Goal: Task Accomplishment & Management: Manage account settings

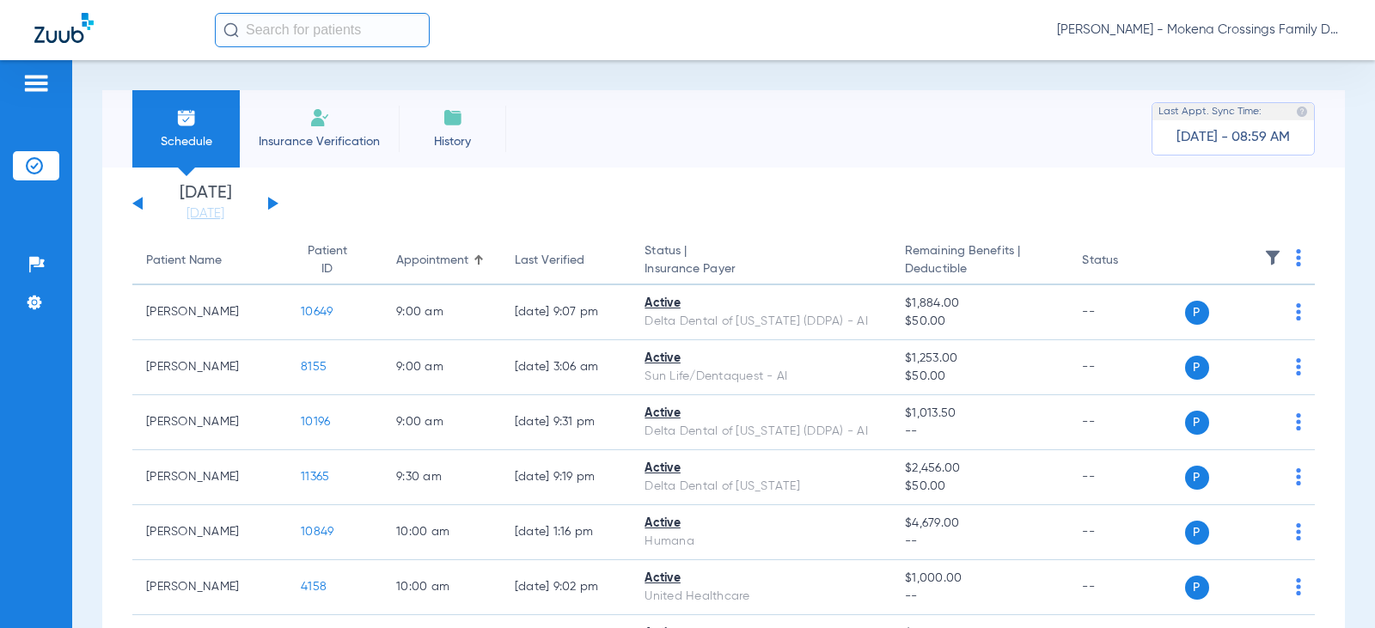
click at [274, 205] on button at bounding box center [273, 203] width 10 height 13
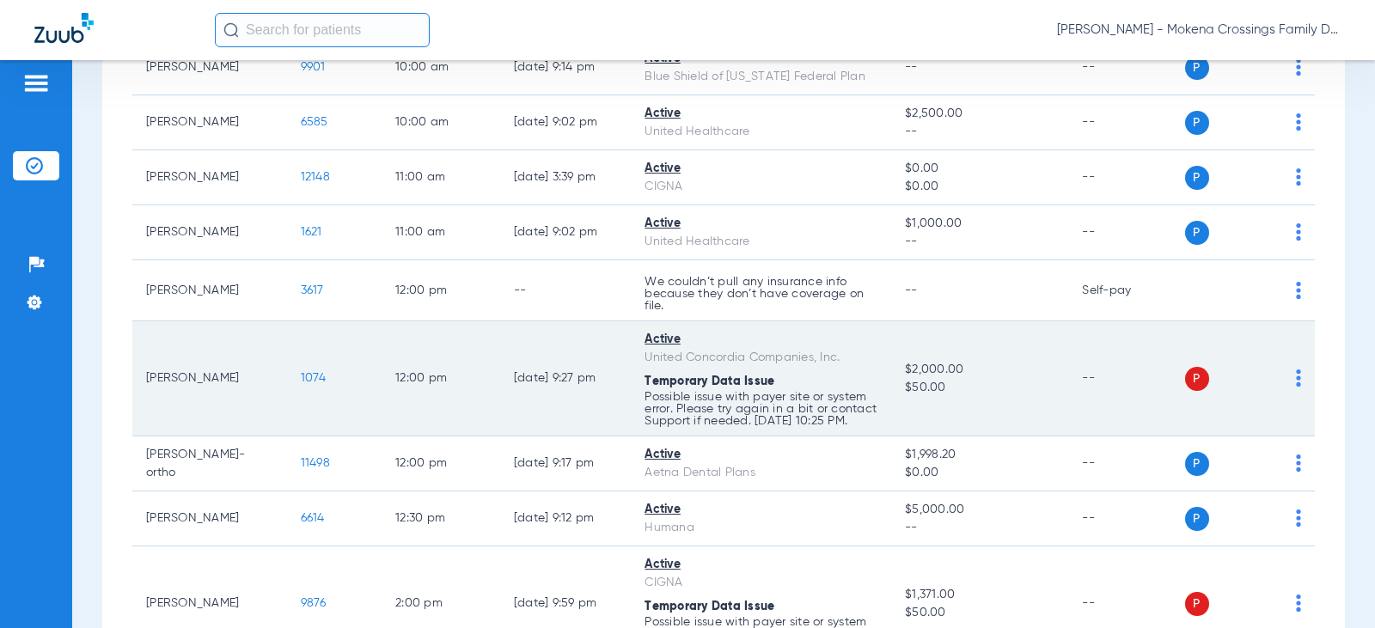
scroll to position [601, 0]
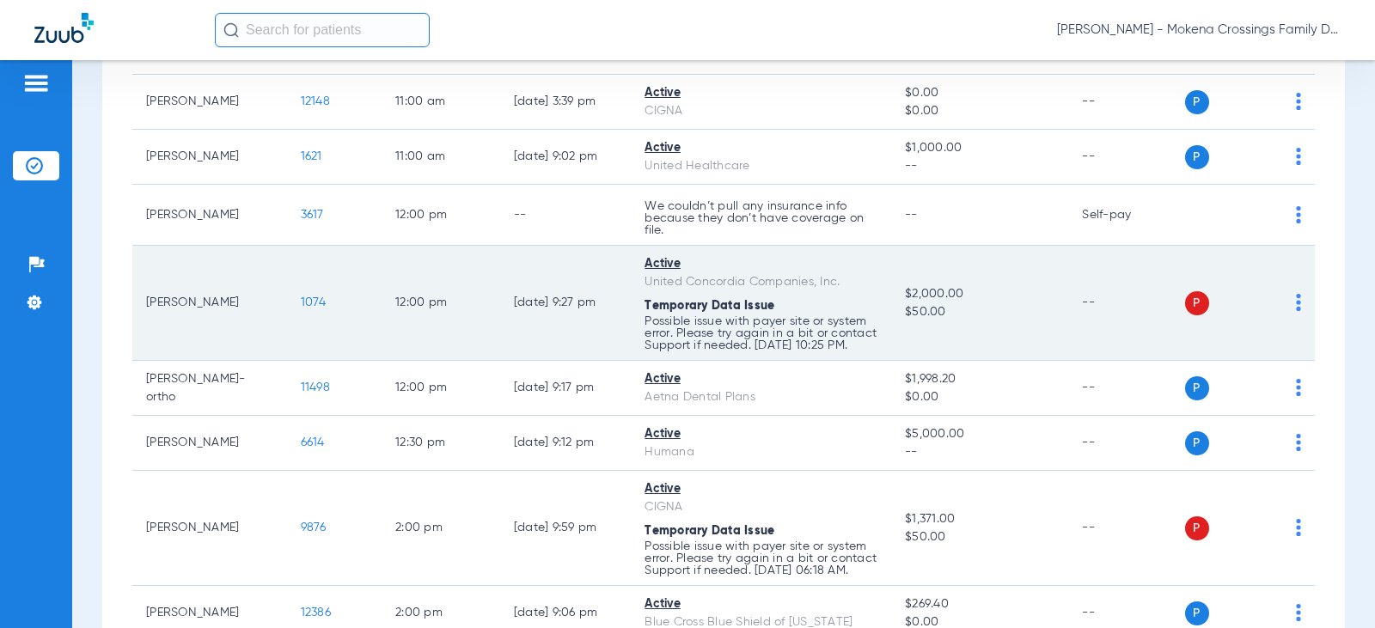
click at [295, 315] on td "1074" at bounding box center [334, 303] width 95 height 115
click at [301, 308] on span "1074" at bounding box center [314, 302] width 26 height 12
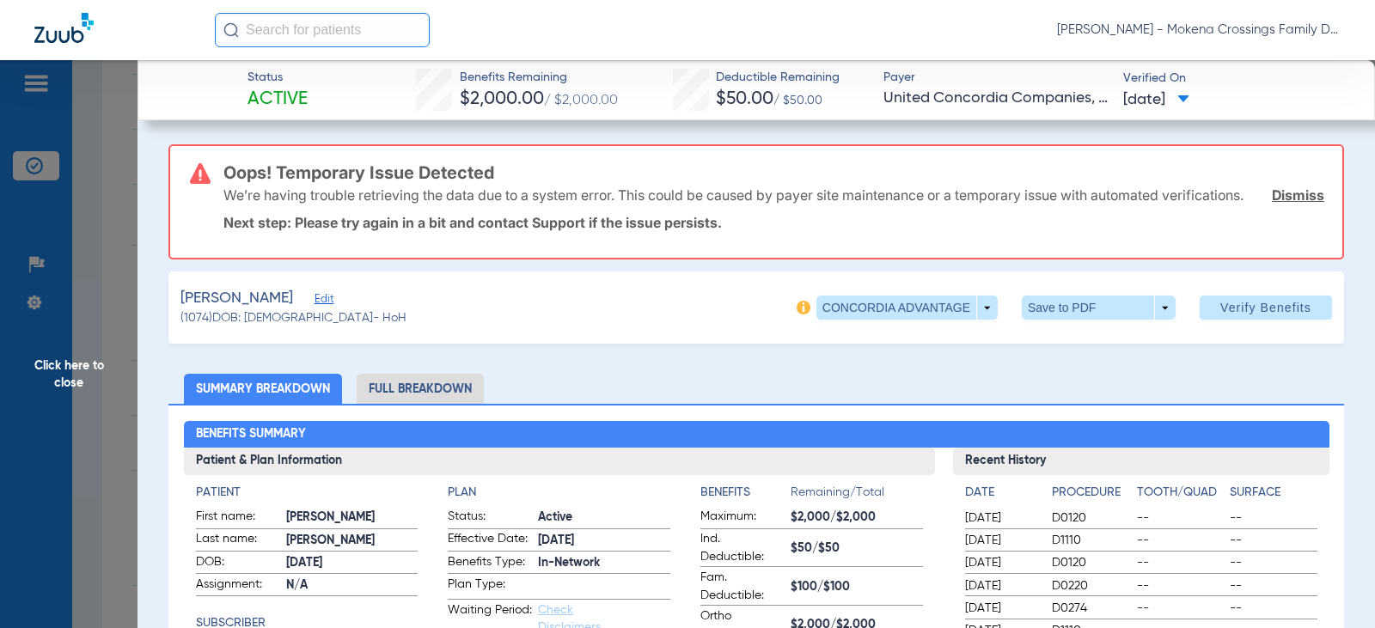
click at [52, 365] on span "Click here to close" at bounding box center [68, 374] width 137 height 628
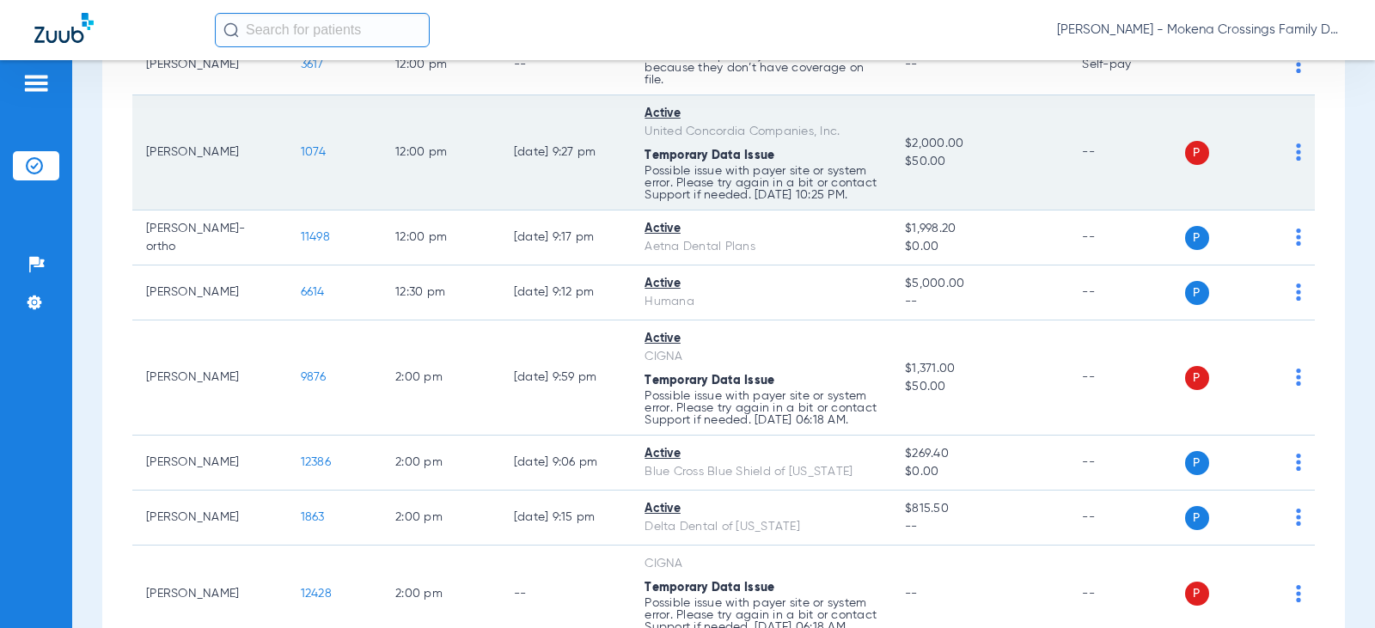
scroll to position [773, 0]
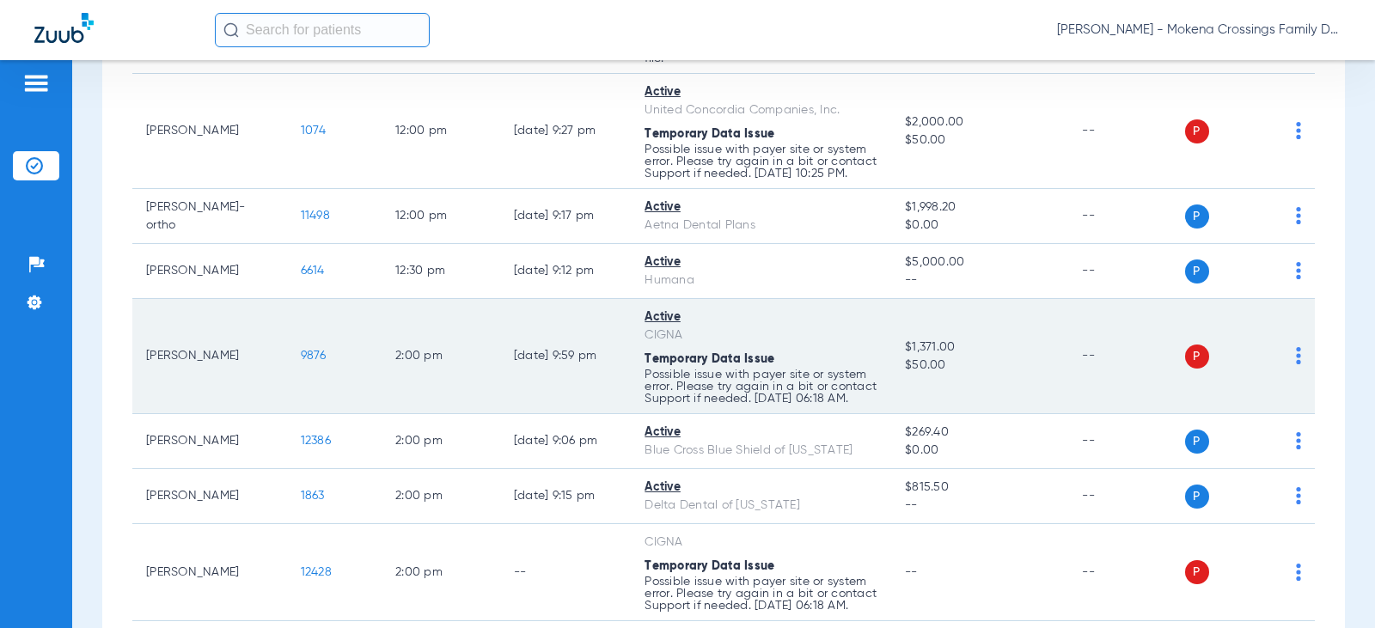
click at [301, 362] on span "9876" at bounding box center [314, 356] width 26 height 12
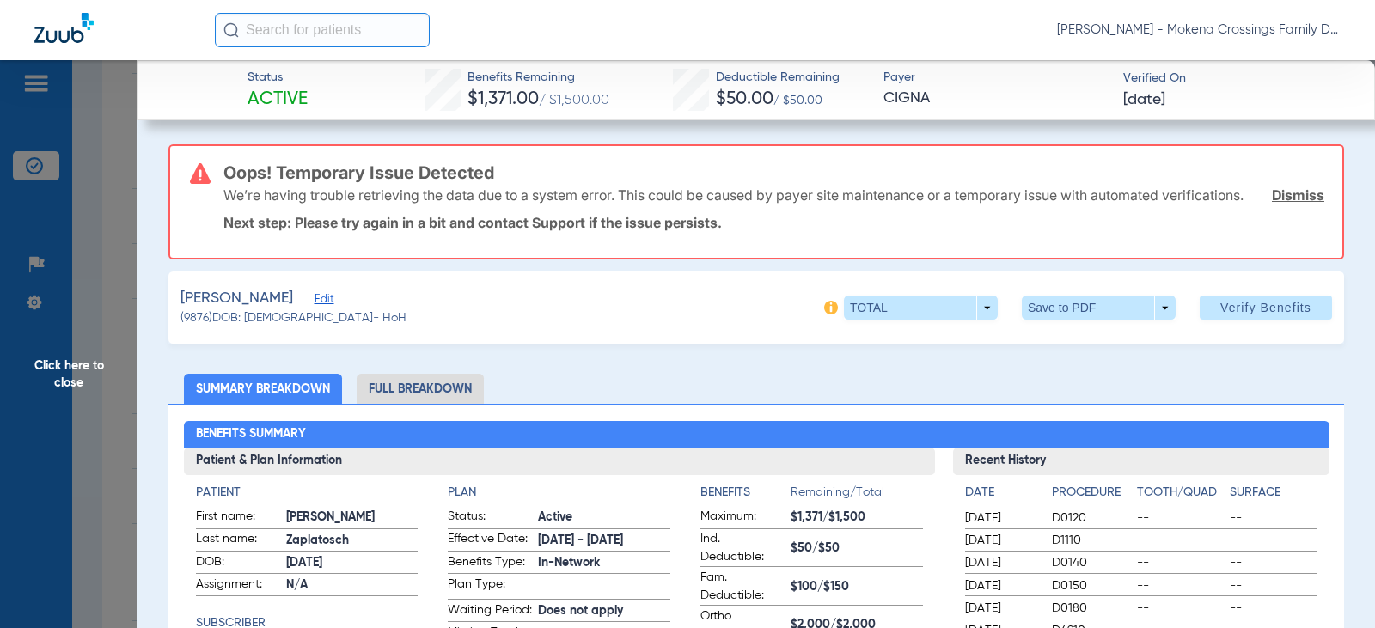
click at [78, 400] on span "Click here to close" at bounding box center [68, 374] width 137 height 628
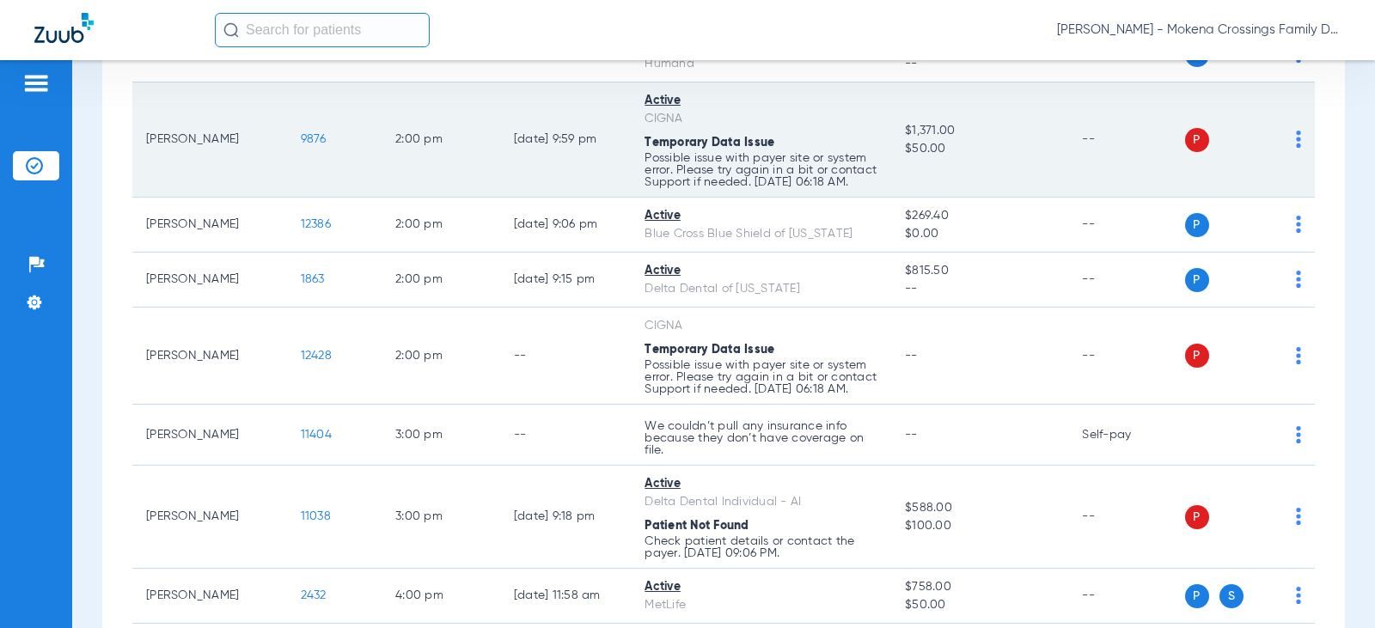
scroll to position [1117, 0]
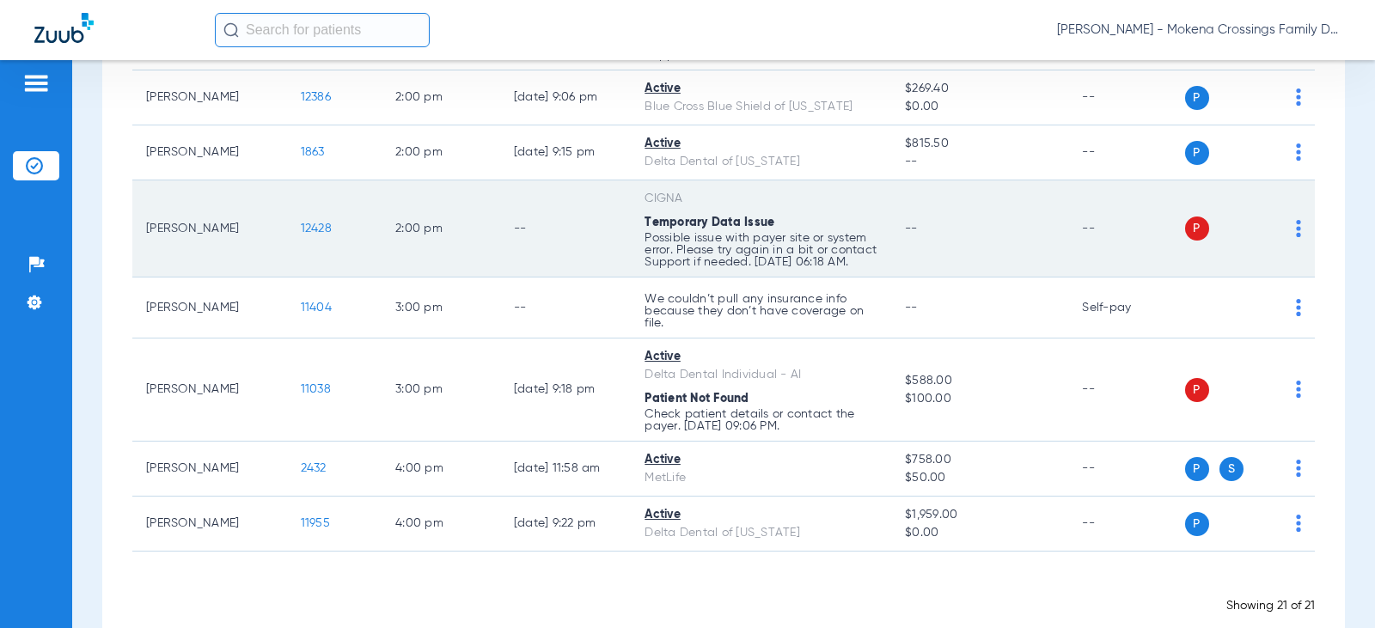
click at [301, 235] on span "12428" at bounding box center [316, 229] width 31 height 12
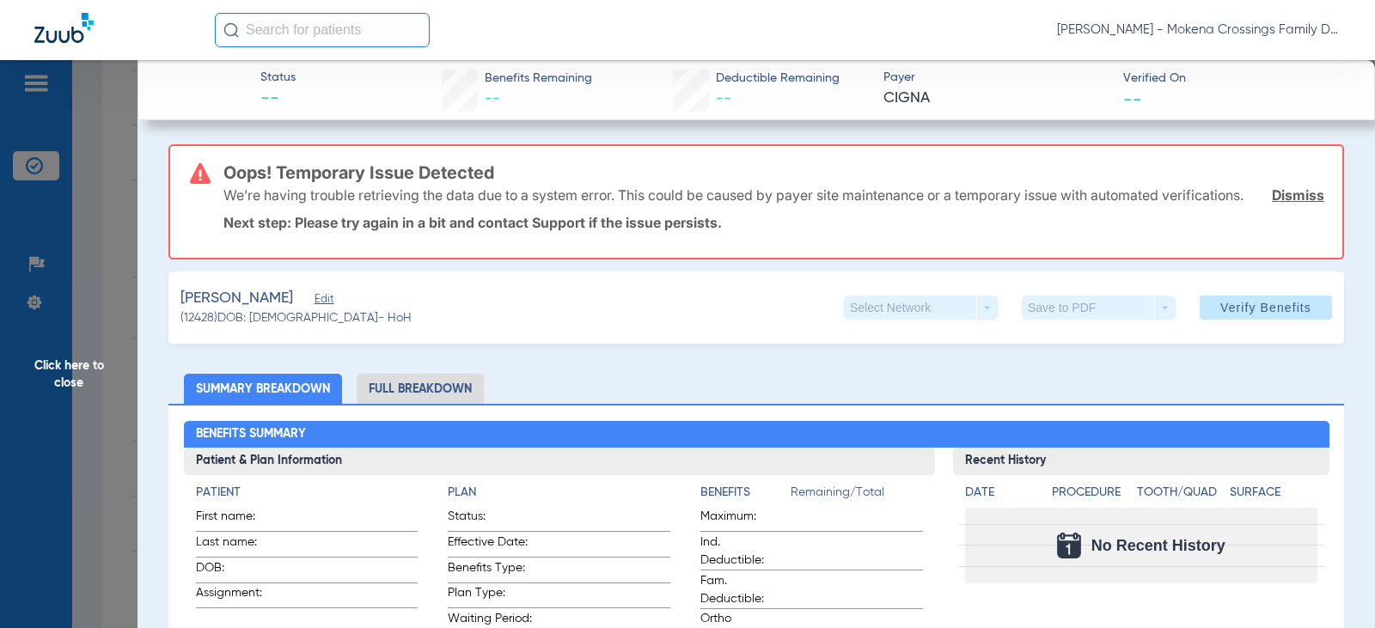
click at [124, 362] on span "Click here to close" at bounding box center [68, 374] width 137 height 628
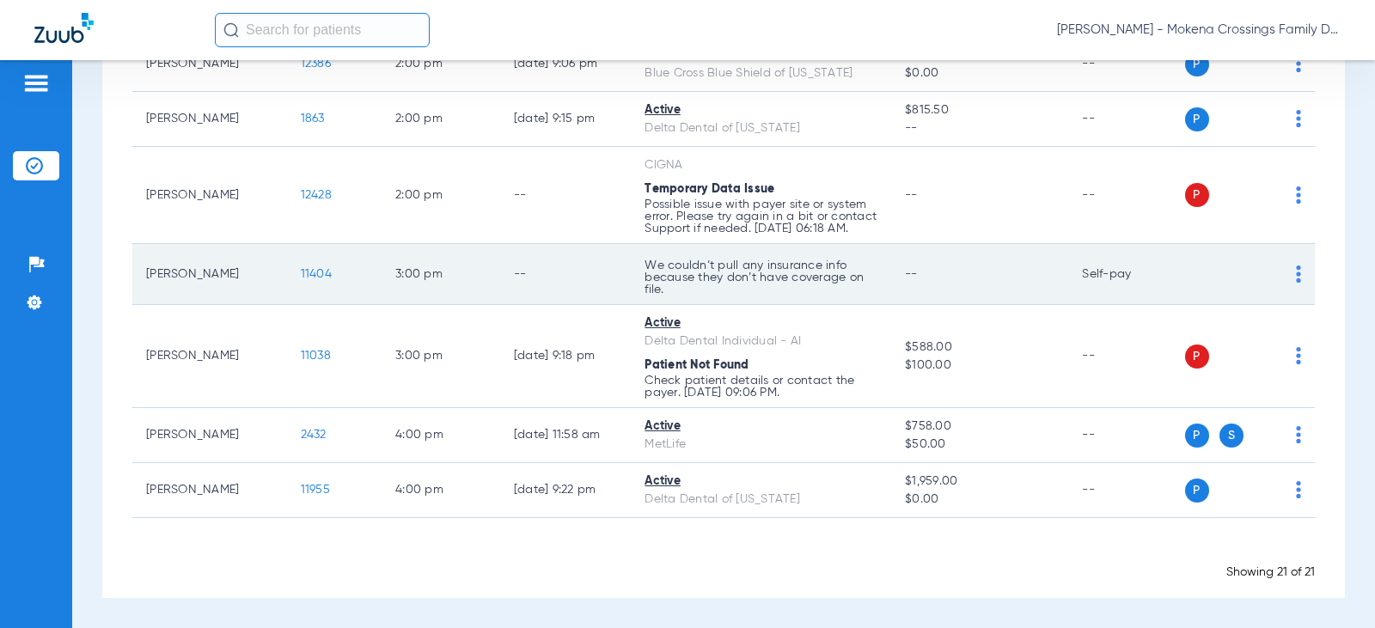
scroll to position [1187, 0]
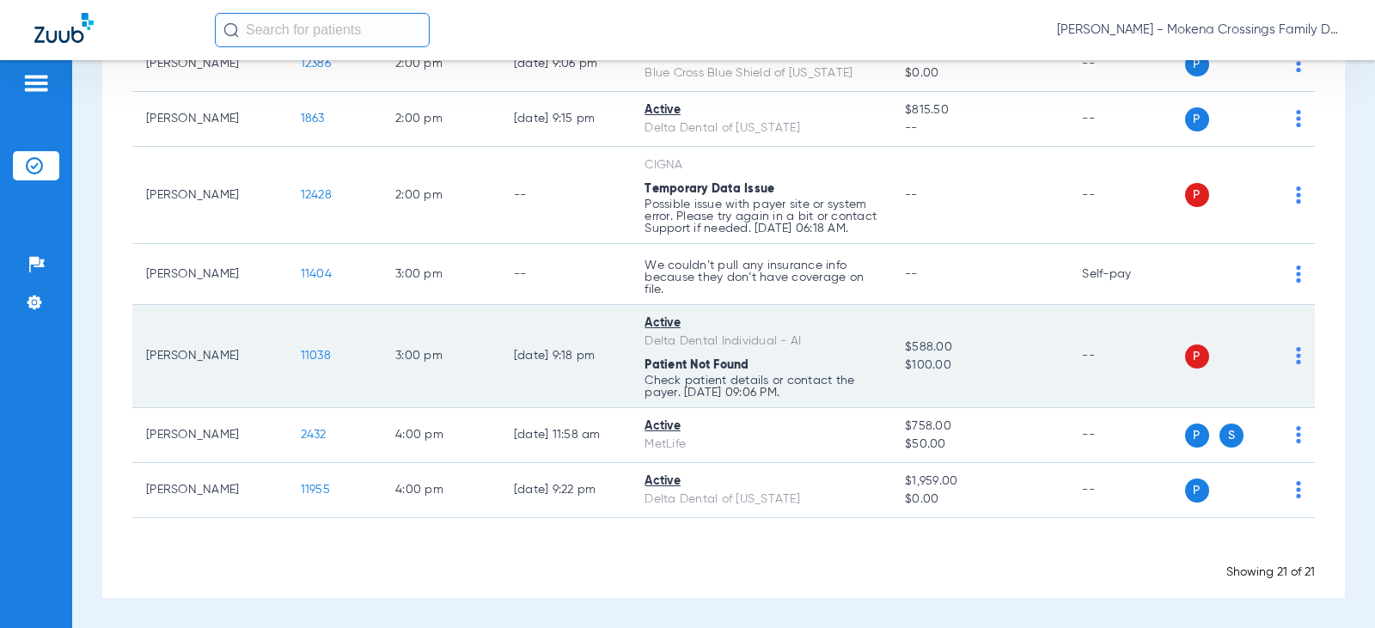
click at [302, 355] on span "11038" at bounding box center [316, 356] width 30 height 12
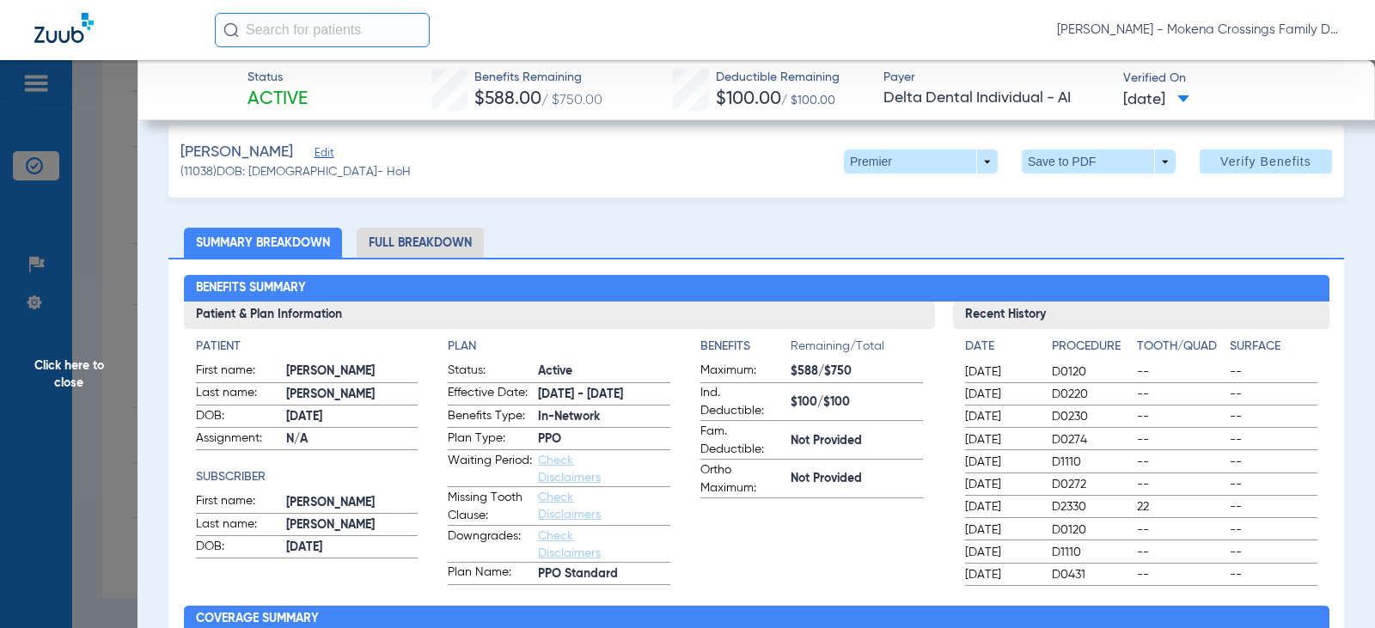
scroll to position [0, 0]
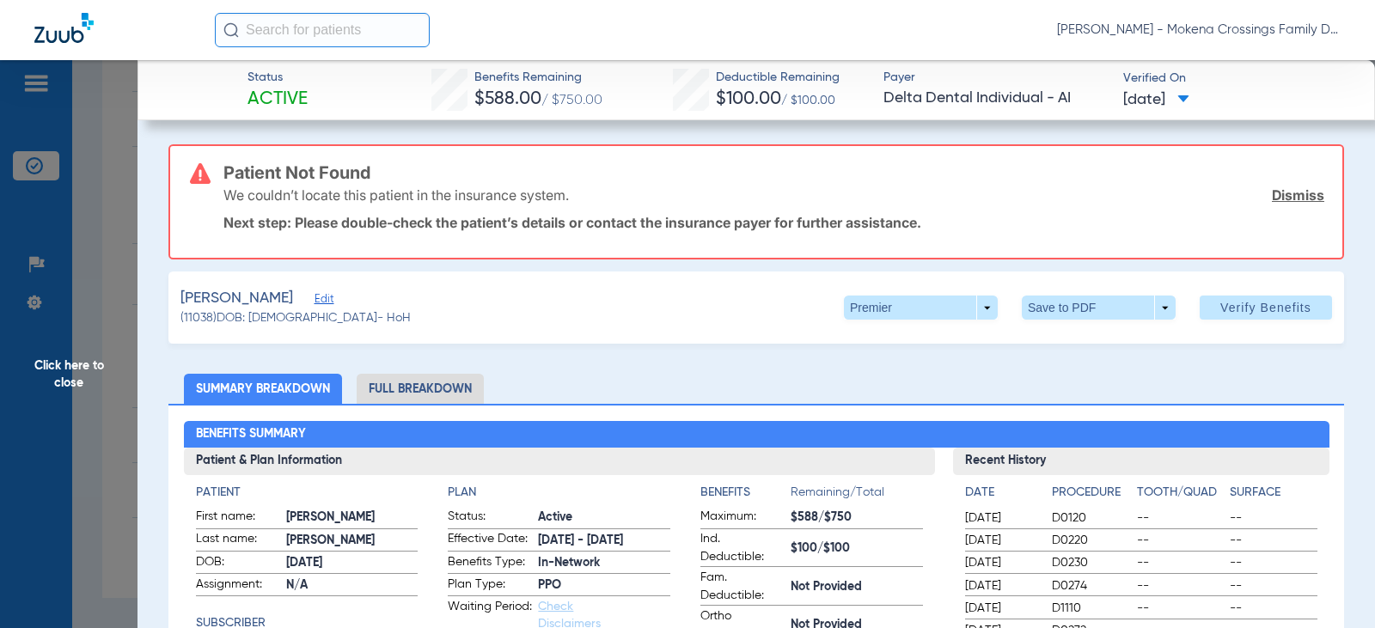
click at [314, 301] on span "Edit" at bounding box center [321, 301] width 15 height 16
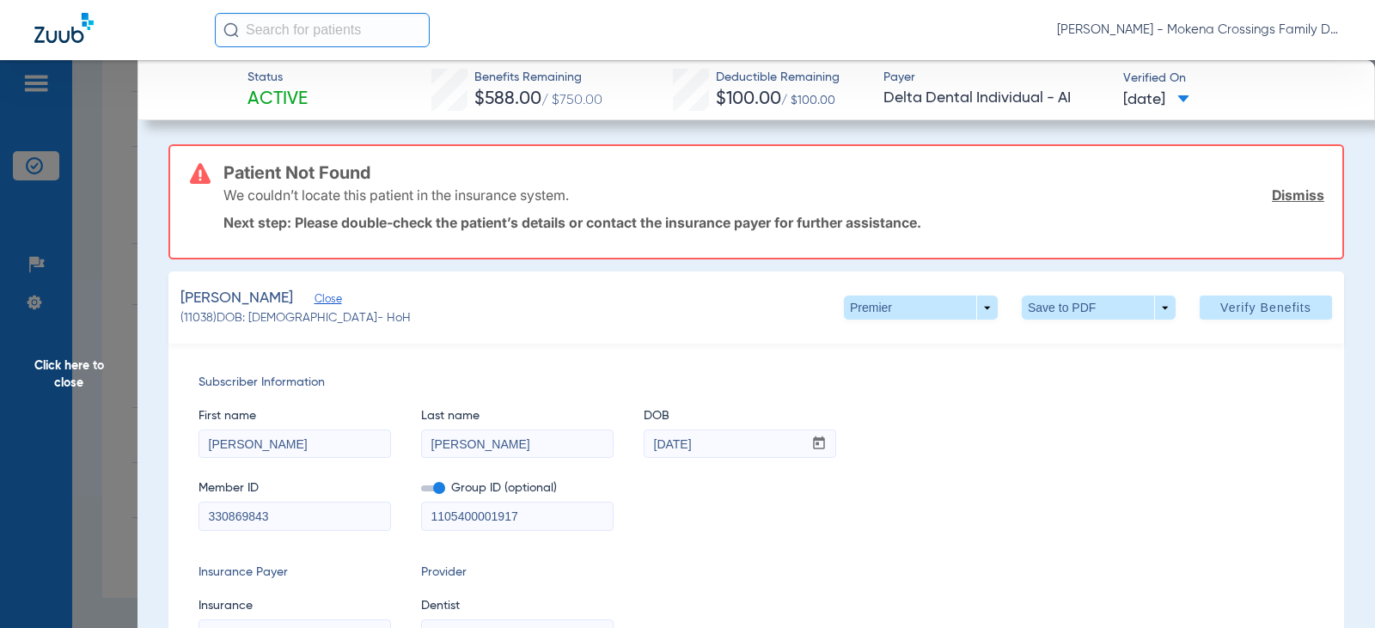
click at [117, 364] on span "Click here to close" at bounding box center [68, 374] width 137 height 628
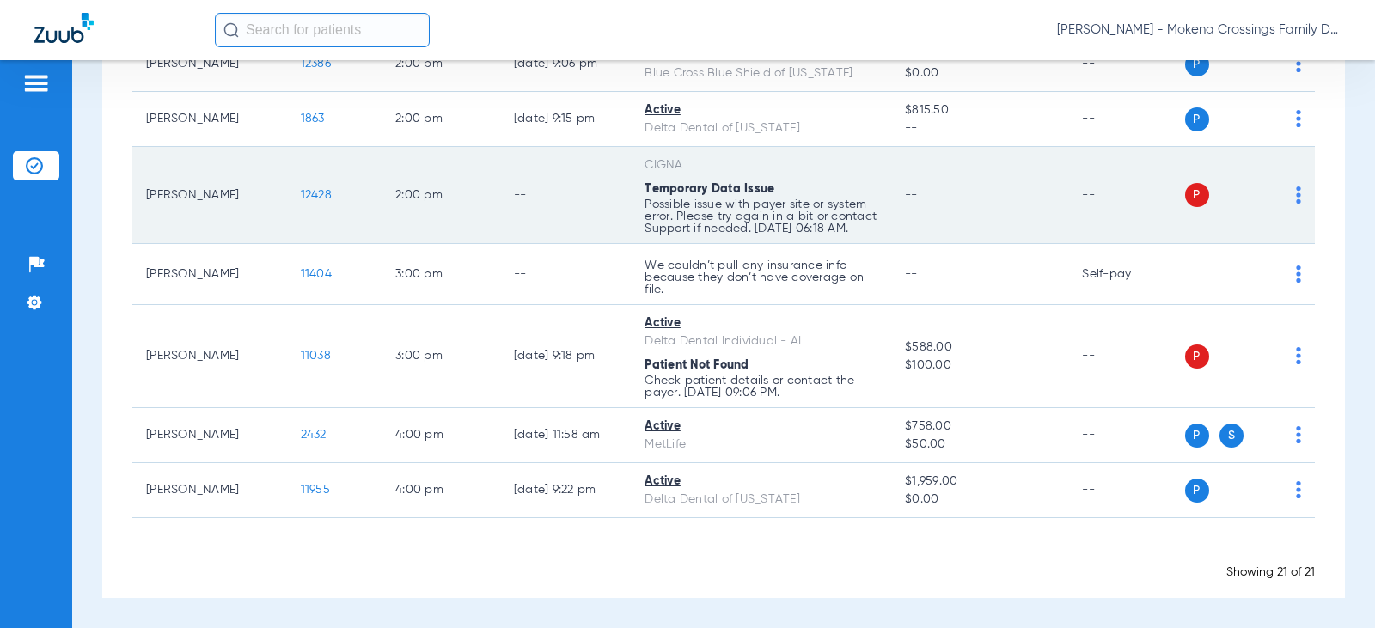
click at [301, 192] on span "12428" at bounding box center [316, 195] width 31 height 12
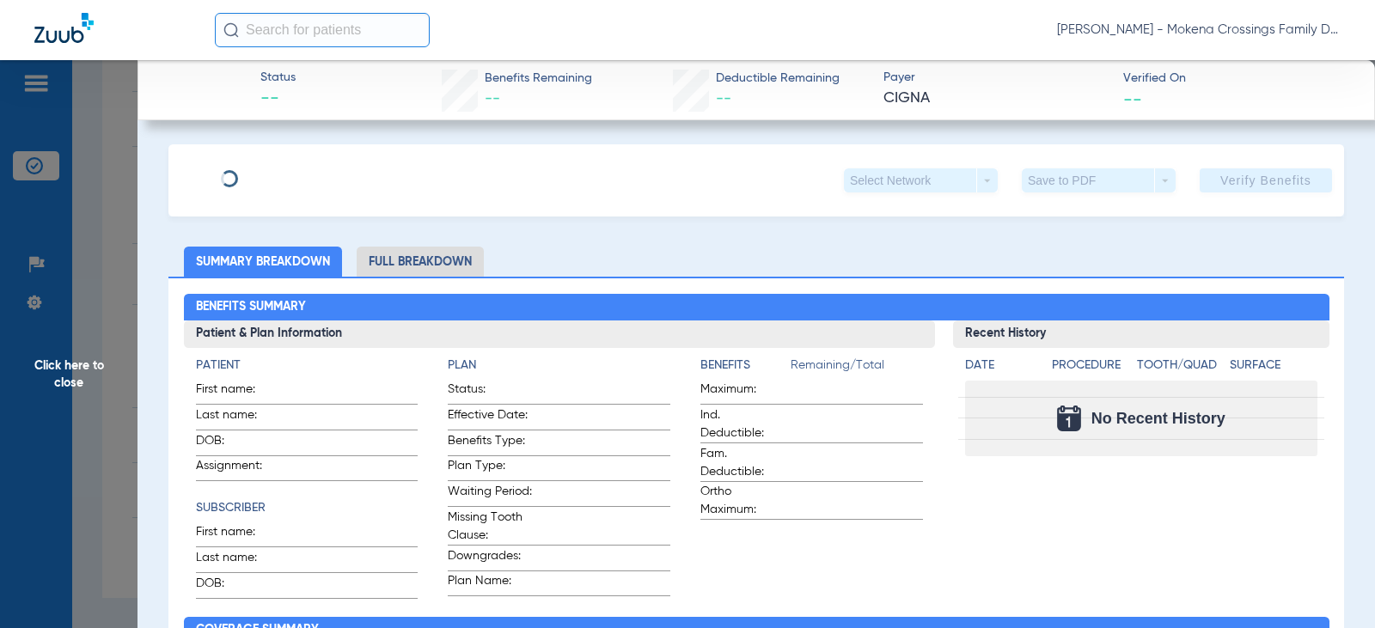
type input "[PERSON_NAME]"
type input "[DATE]"
type input "U6682805506"
type input "2500656"
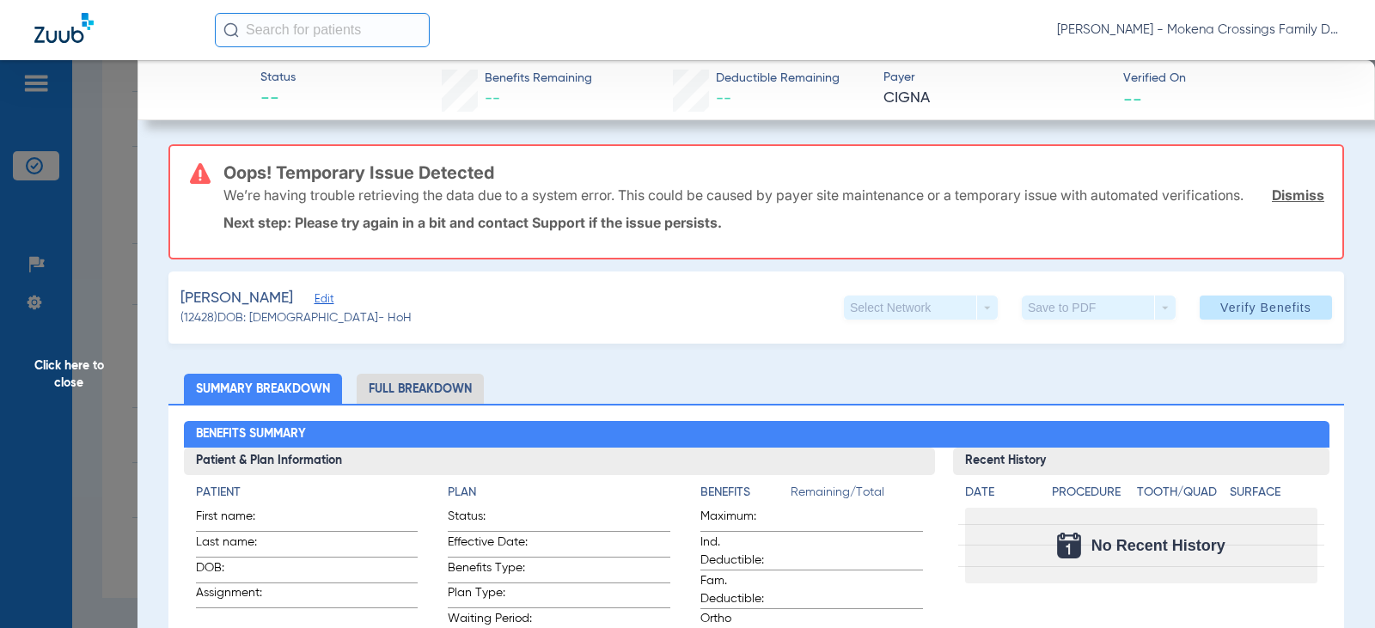
click at [314, 309] on span "Edit" at bounding box center [321, 301] width 15 height 16
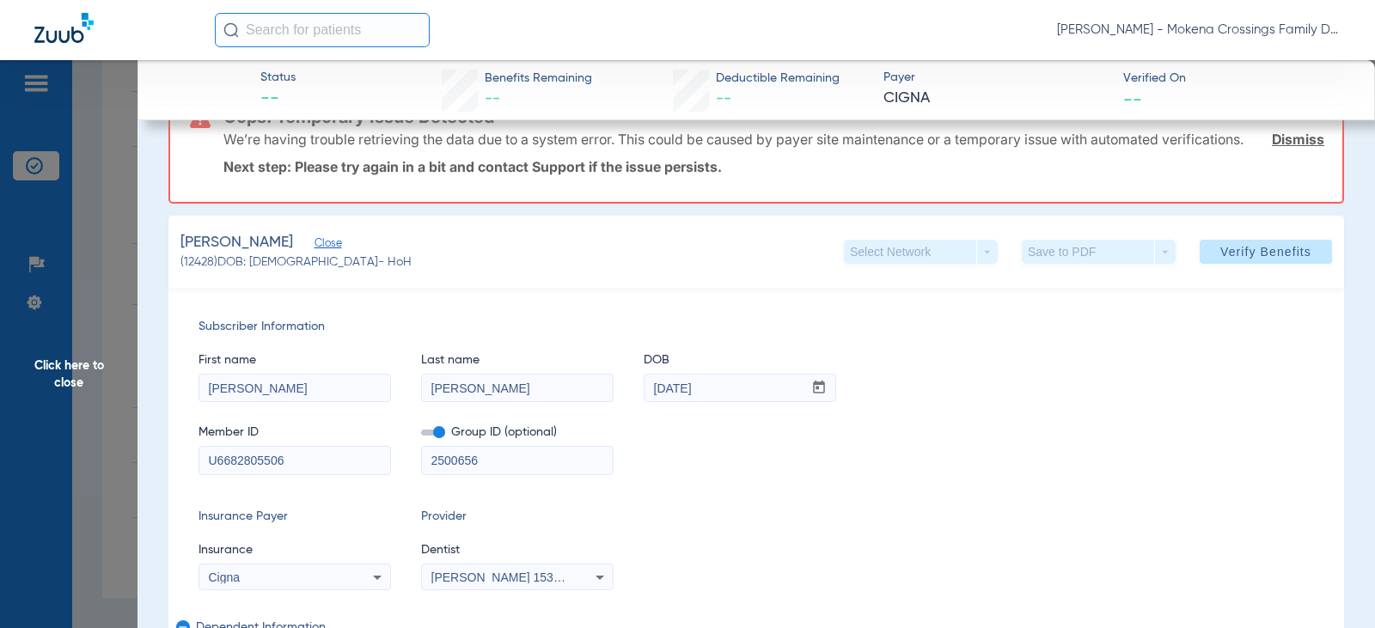
scroll to position [86, 0]
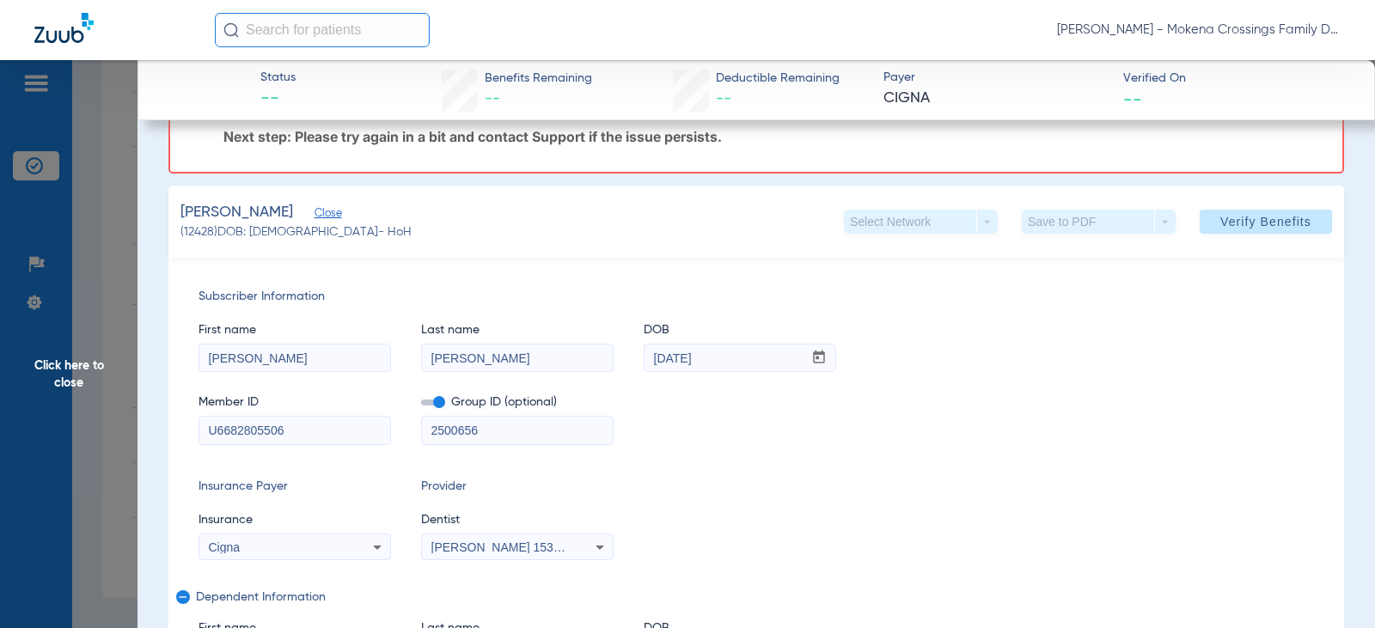
click at [95, 370] on span "Click here to close" at bounding box center [68, 374] width 137 height 628
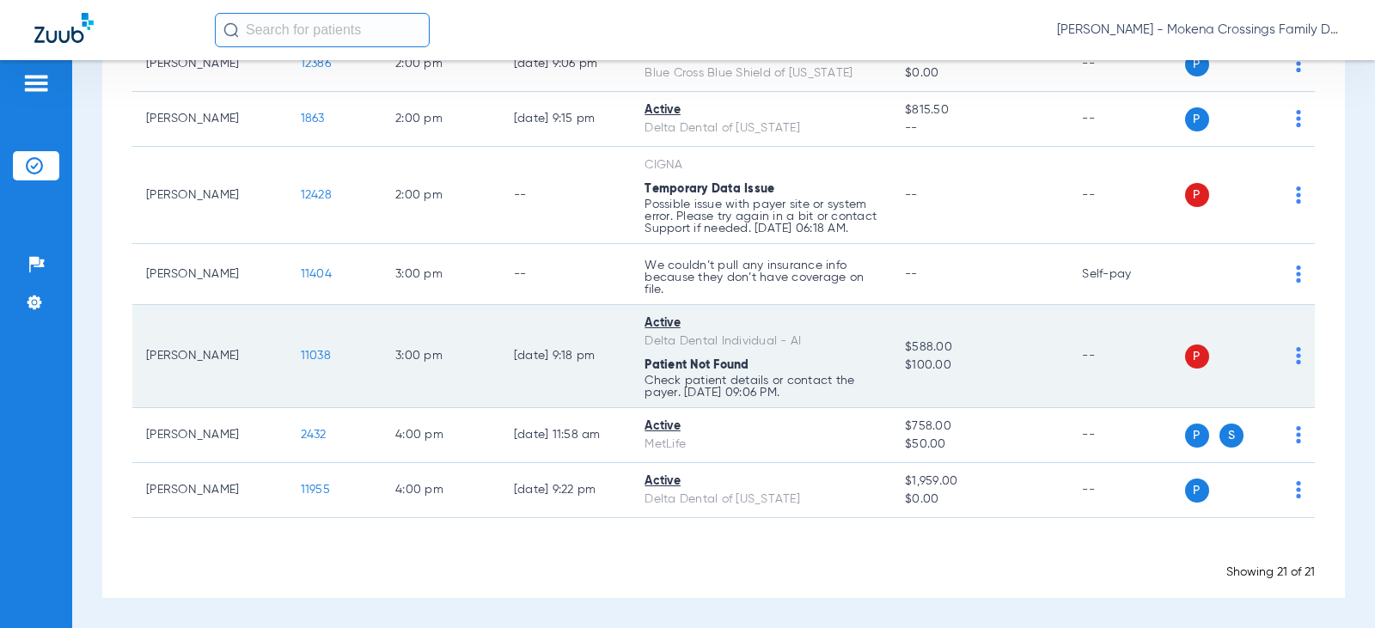
click at [305, 358] on span "11038" at bounding box center [316, 356] width 30 height 12
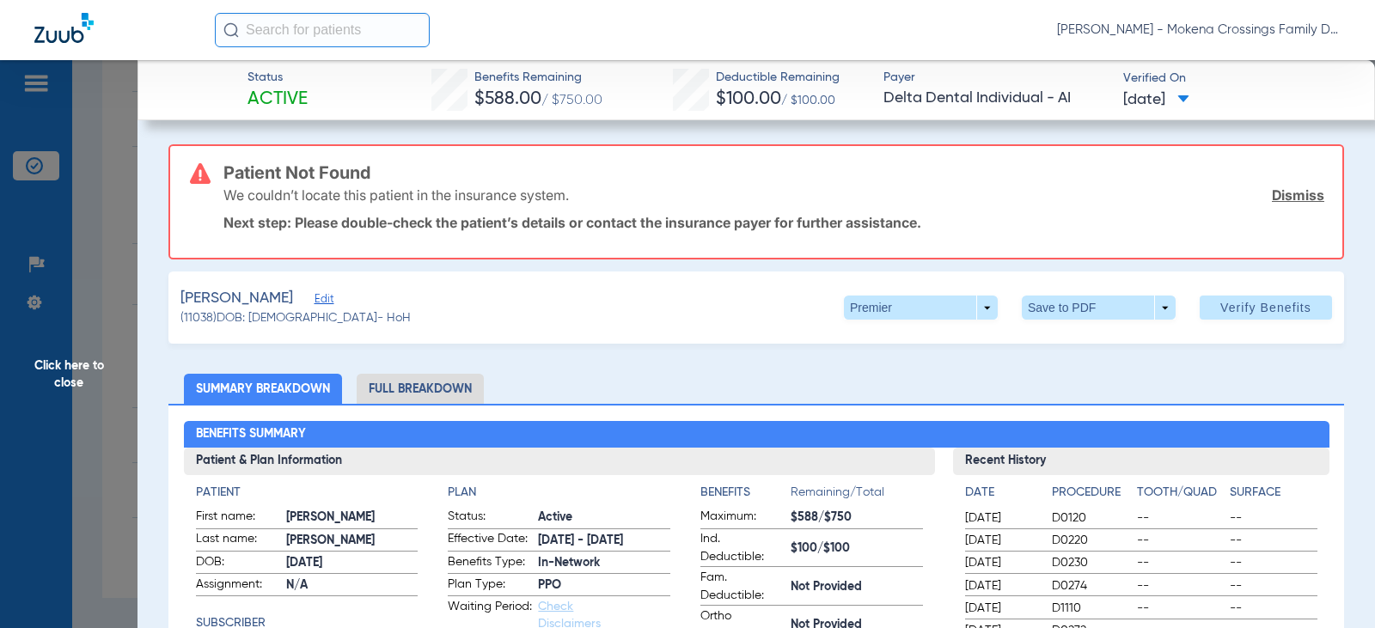
click at [88, 369] on span "Click here to close" at bounding box center [68, 374] width 137 height 628
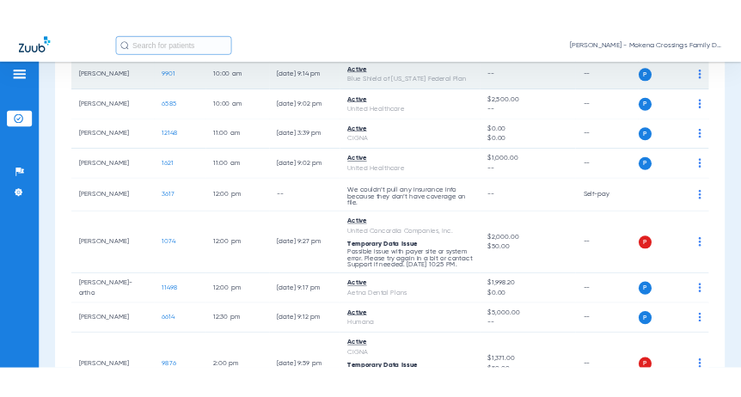
scroll to position [516, 0]
